Goal: Transaction & Acquisition: Purchase product/service

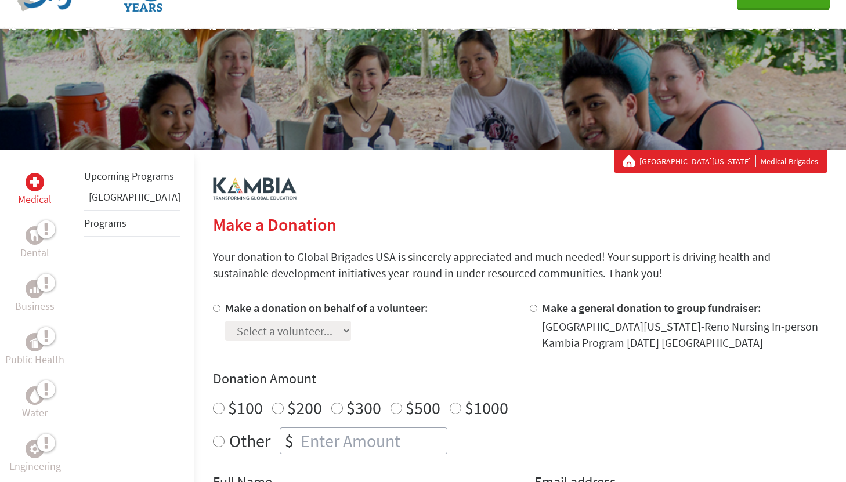
scroll to position [74, 0]
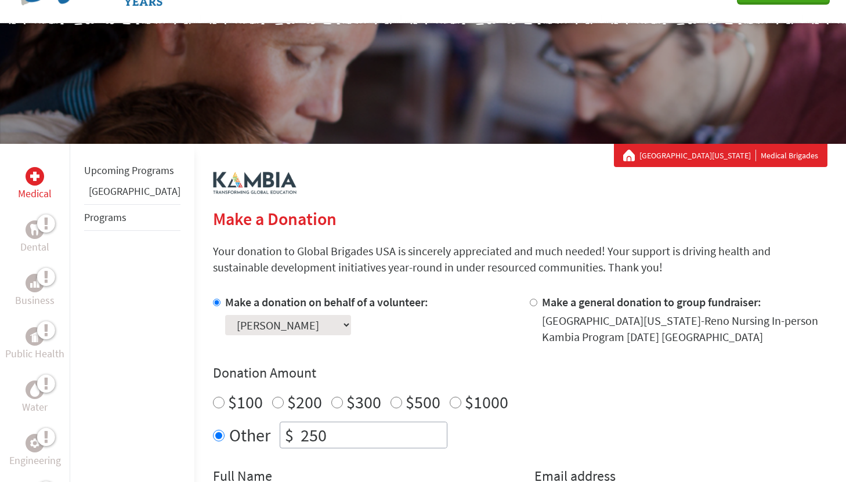
scroll to position [122, 0]
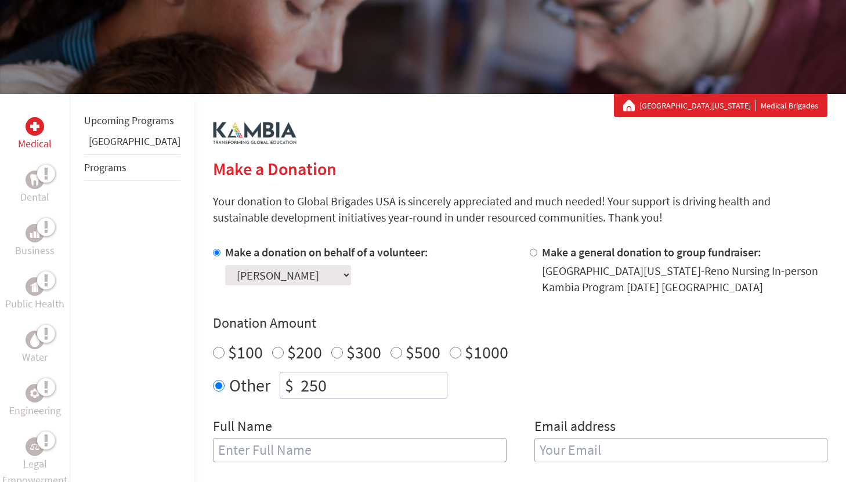
click at [306, 273] on select "Select a volunteer... [PERSON_NAME]" at bounding box center [288, 275] width 126 height 20
click at [225, 265] on select "Select a volunteer... [PERSON_NAME]" at bounding box center [288, 275] width 126 height 20
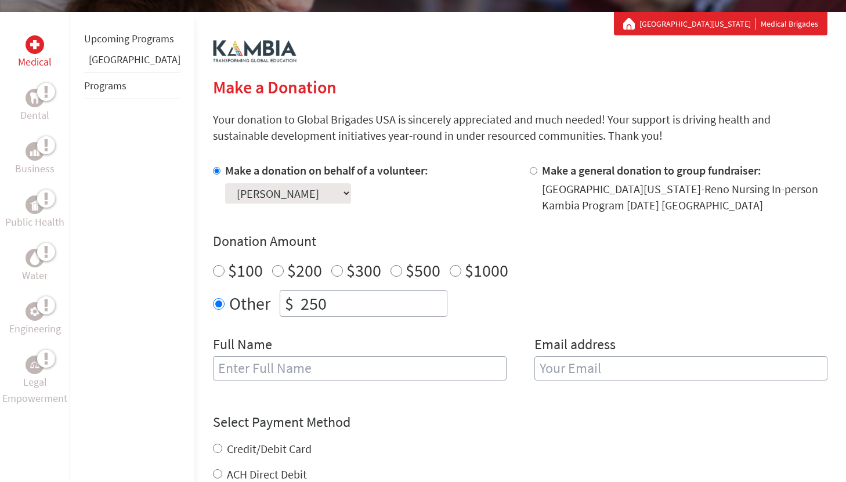
scroll to position [205, 0]
click at [374, 384] on div "Full Name" at bounding box center [360, 364] width 294 height 59
click at [372, 378] on input "text" at bounding box center [360, 368] width 294 height 24
type input "[PERSON_NAME]"
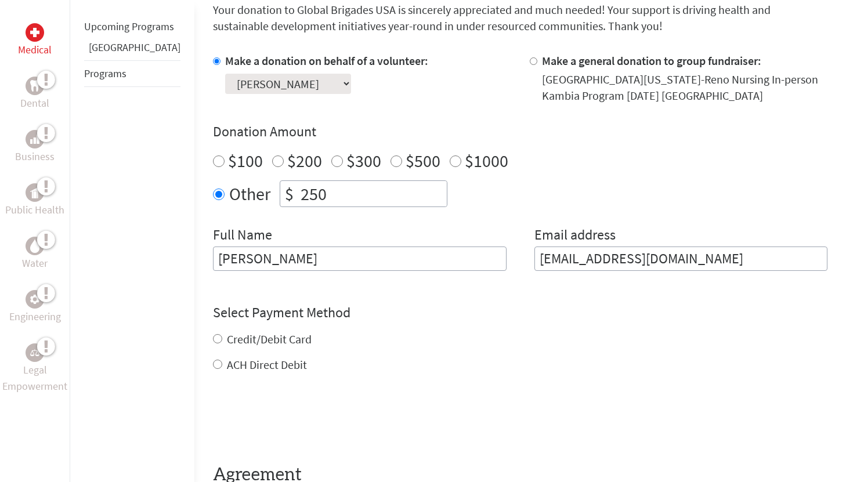
scroll to position [317, 0]
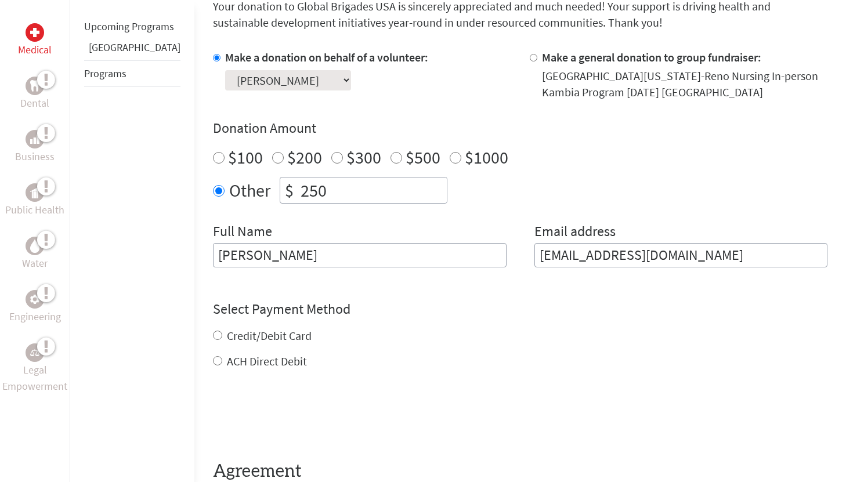
type input "[EMAIL_ADDRESS][DOMAIN_NAME]"
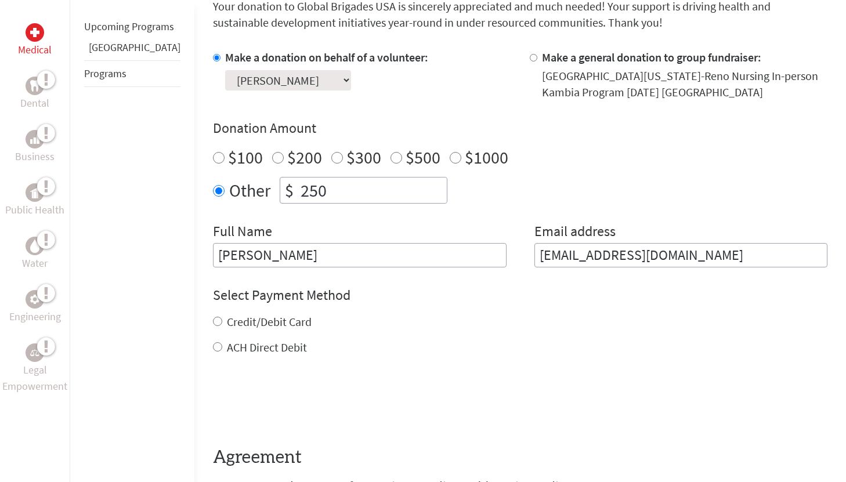
click at [253, 341] on div "Credit/Debit Card ACH Direct Debit" at bounding box center [520, 335] width 615 height 42
click at [227, 326] on label "Credit/Debit Card" at bounding box center [269, 322] width 85 height 15
click at [213, 326] on input "Credit/Debit Card" at bounding box center [217, 321] width 9 height 9
radio input "true"
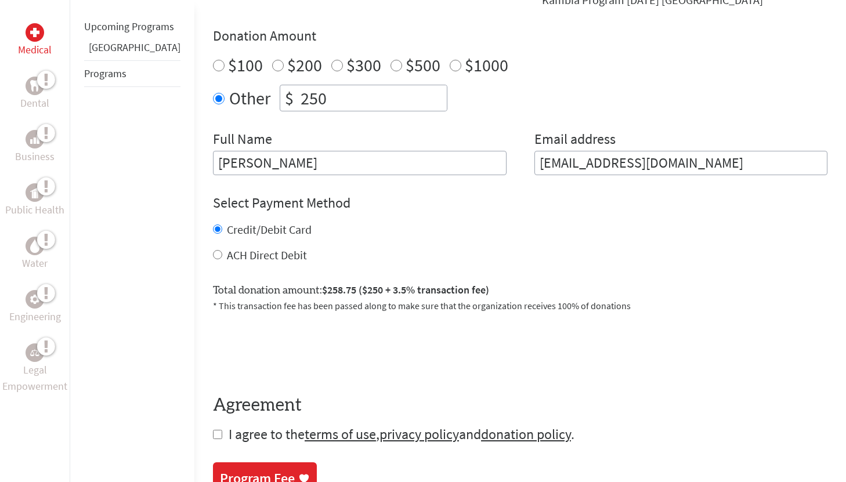
scroll to position [416, 0]
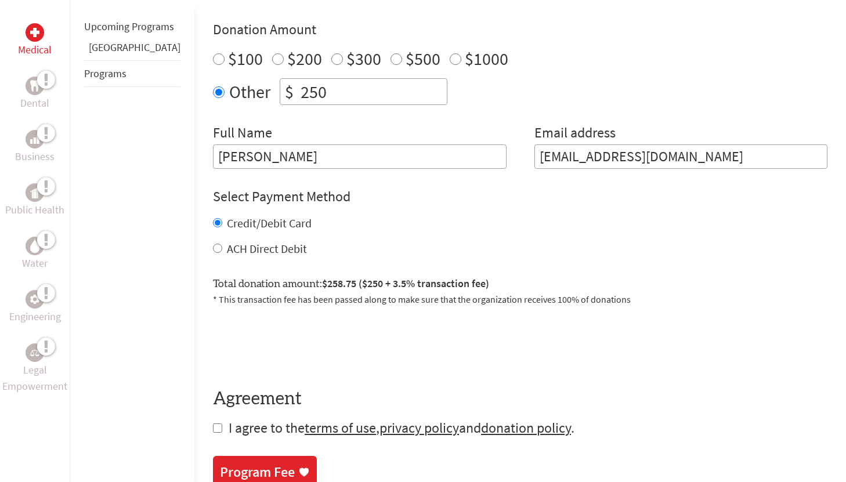
click at [227, 243] on label "ACH Direct Debit" at bounding box center [267, 248] width 80 height 15
click at [218, 244] on input "ACH Direct Debit" at bounding box center [217, 248] width 9 height 9
radio input "true"
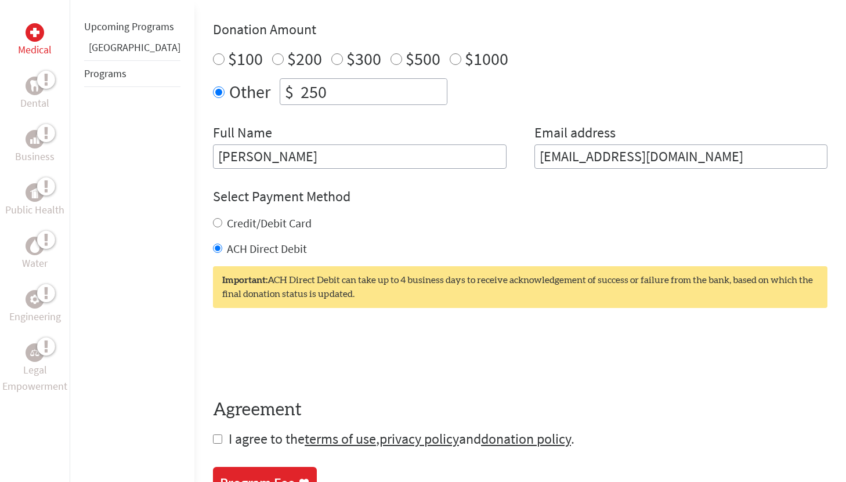
click at [227, 216] on label "Credit/Debit Card" at bounding box center [269, 223] width 85 height 15
click at [213, 218] on input "Credit/Debit Card" at bounding box center [217, 222] width 9 height 9
radio input "true"
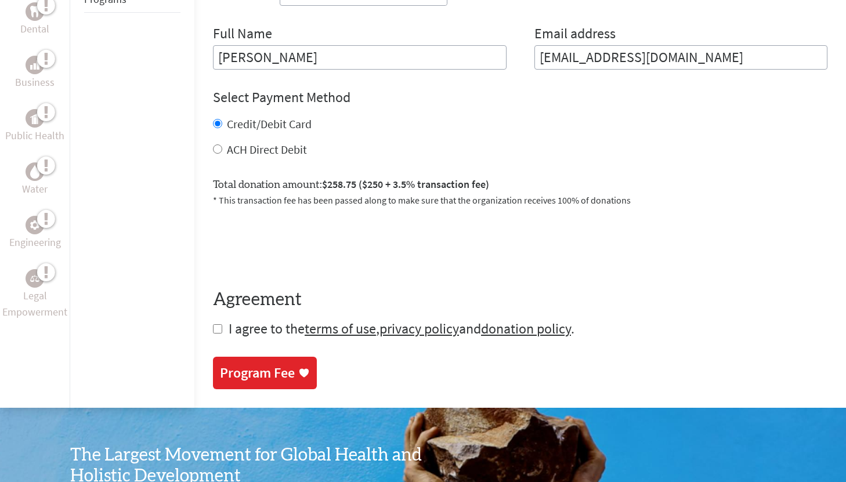
scroll to position [532, 0]
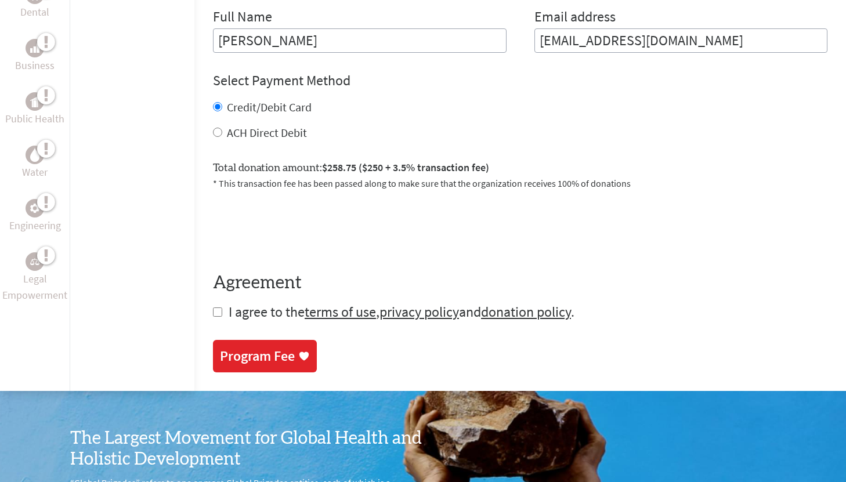
click at [213, 313] on input "checkbox" at bounding box center [217, 312] width 9 height 9
checkbox input "true"
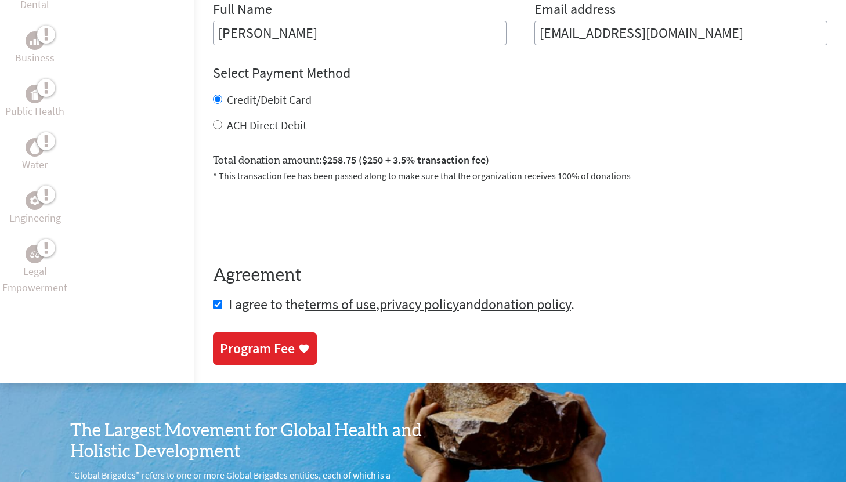
scroll to position [543, 0]
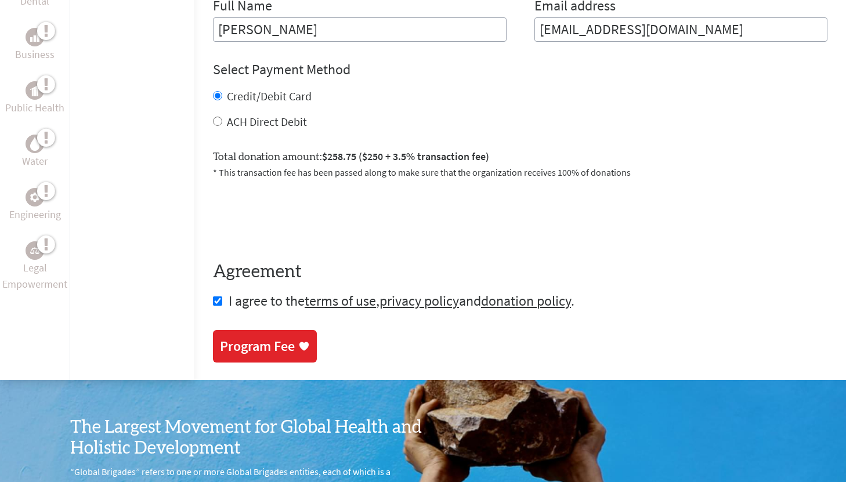
click at [244, 342] on div "Program Fee" at bounding box center [257, 346] width 75 height 19
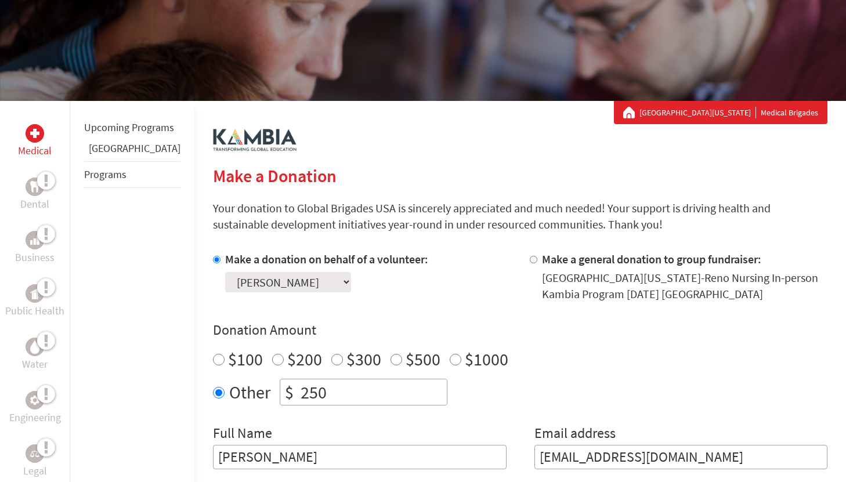
scroll to position [118, 0]
